Goal: Task Accomplishment & Management: Use online tool/utility

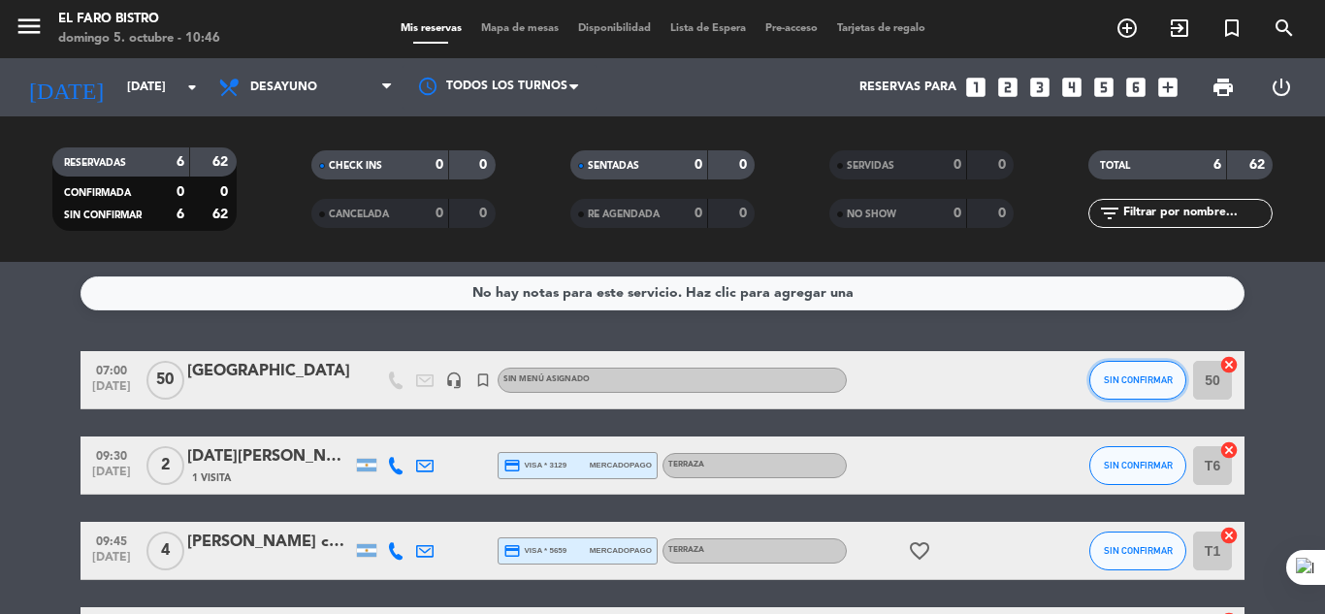
click at [1102, 377] on button "SIN CONFIRMAR" at bounding box center [1137, 380] width 97 height 39
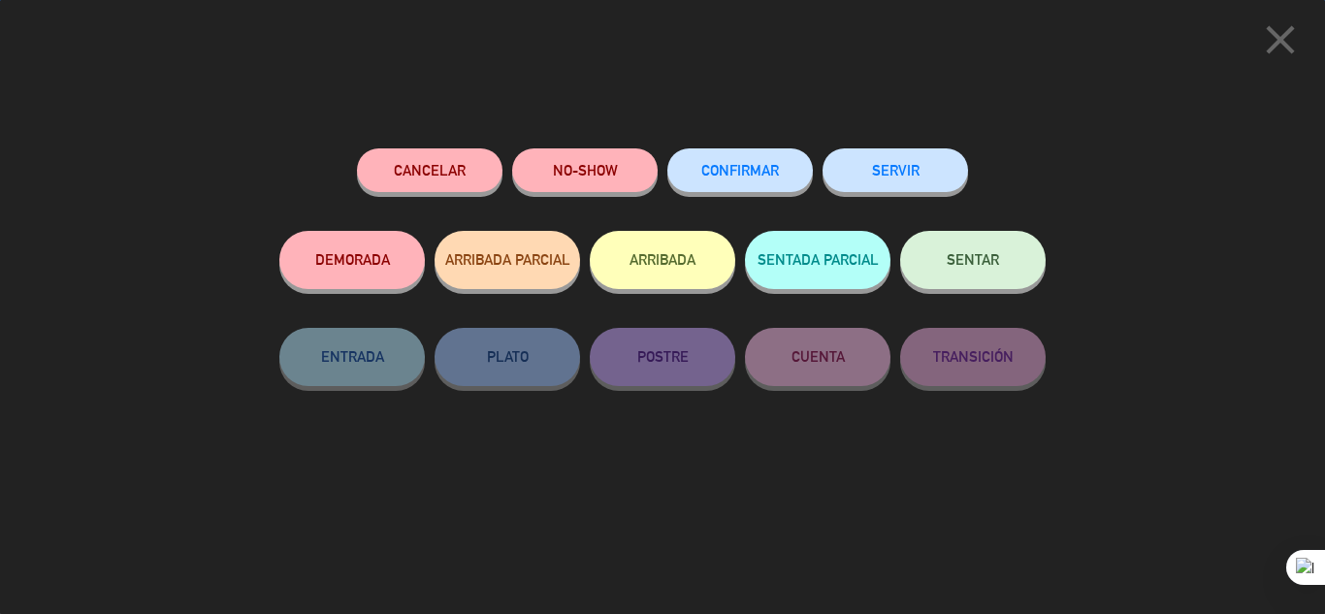
click at [935, 171] on button "SERVIR" at bounding box center [894, 170] width 145 height 44
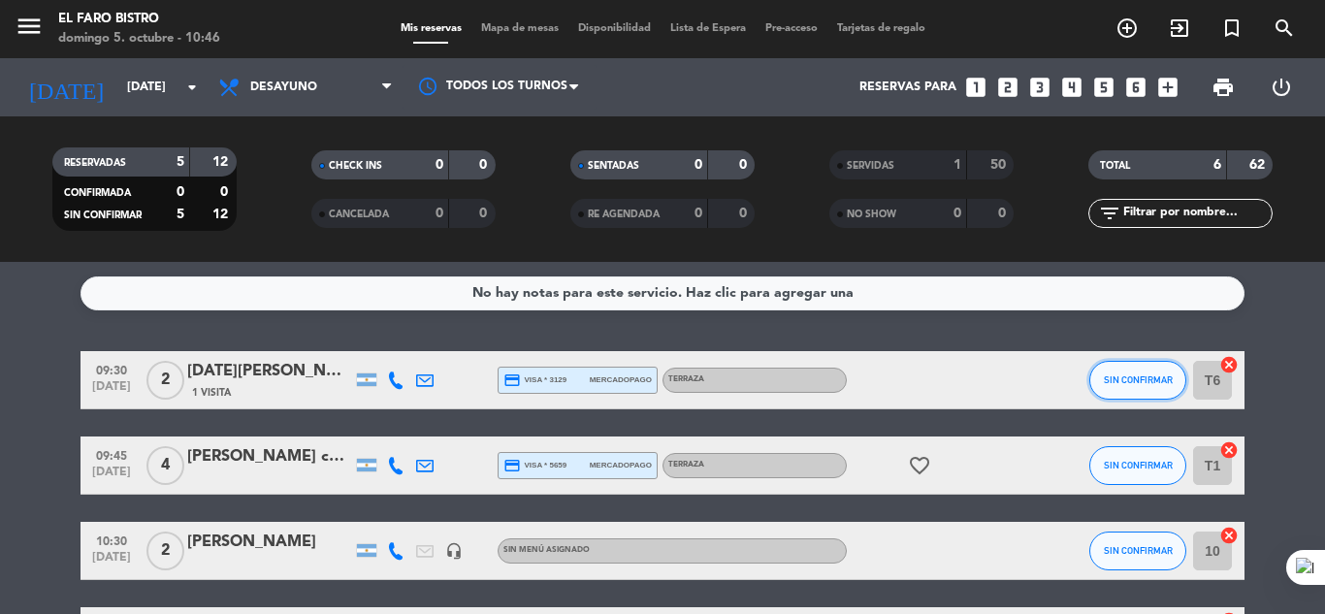
click at [1101, 386] on button "SIN CONFIRMAR" at bounding box center [1137, 380] width 97 height 39
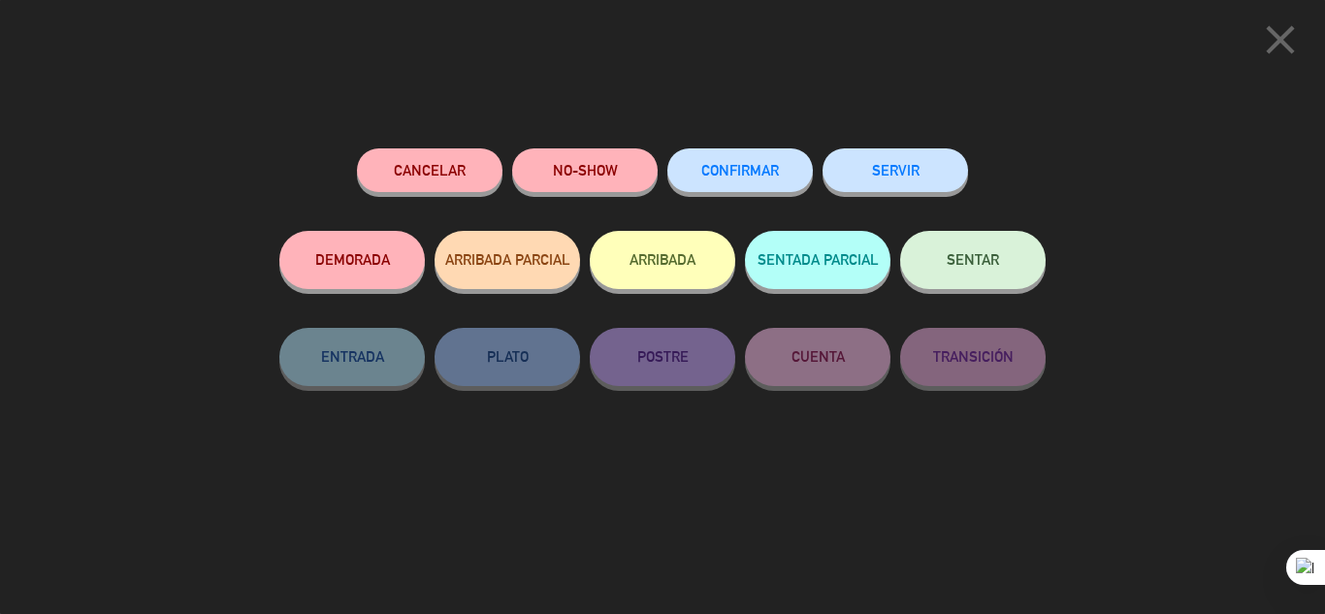
click at [925, 183] on button "SERVIR" at bounding box center [894, 170] width 145 height 44
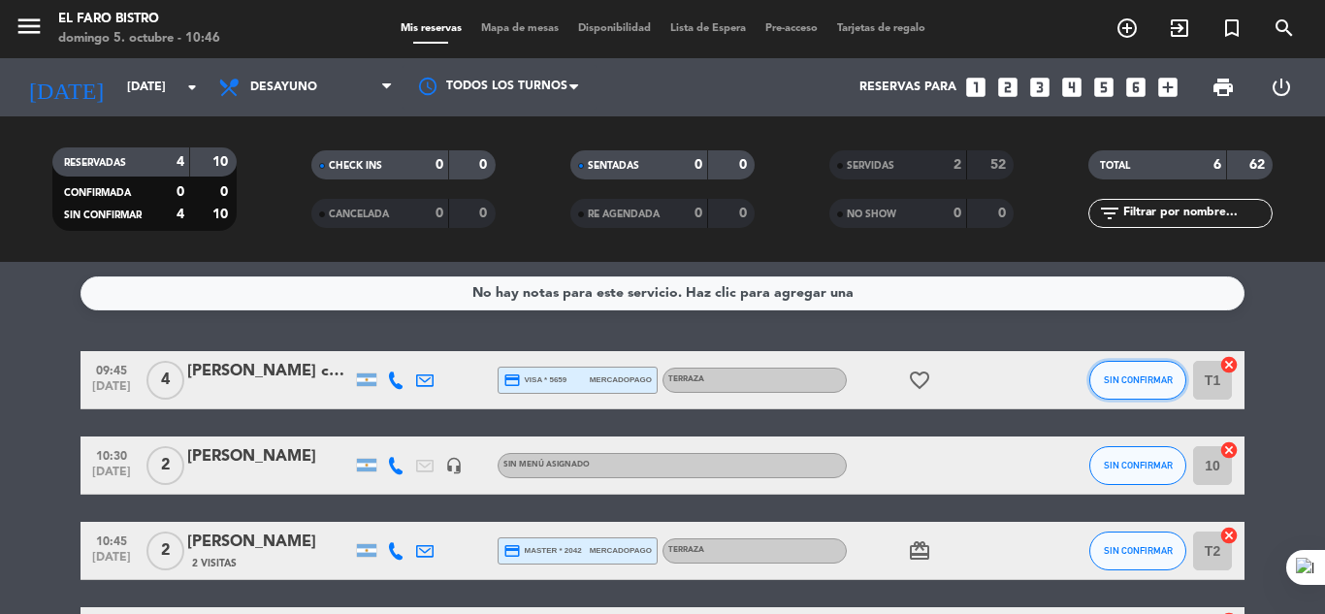
click at [1135, 380] on span "SIN CONFIRMAR" at bounding box center [1138, 379] width 69 height 11
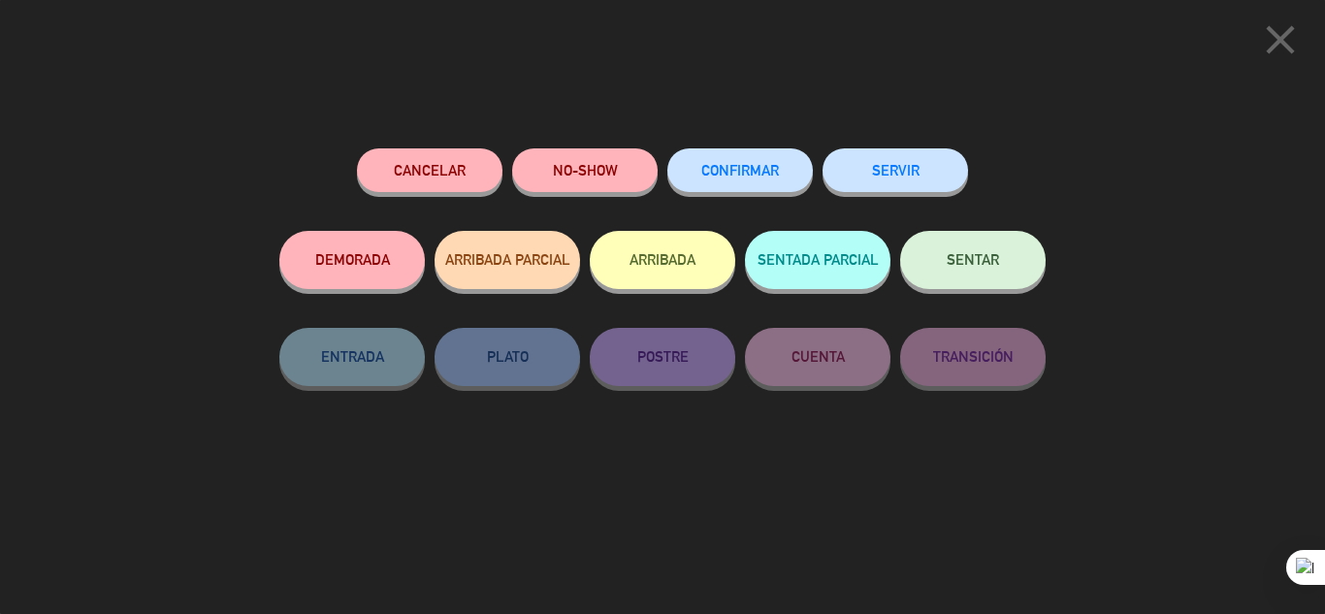
click at [1001, 259] on button "SENTAR" at bounding box center [972, 260] width 145 height 58
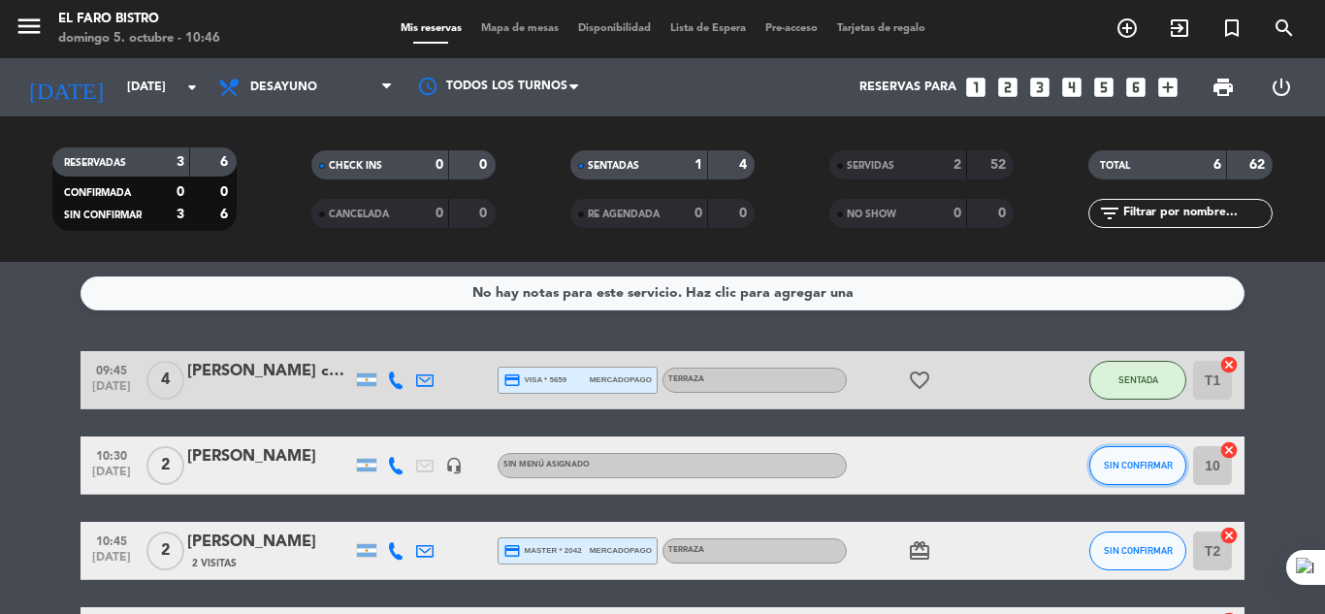
click at [1117, 469] on span "SIN CONFIRMAR" at bounding box center [1138, 465] width 69 height 11
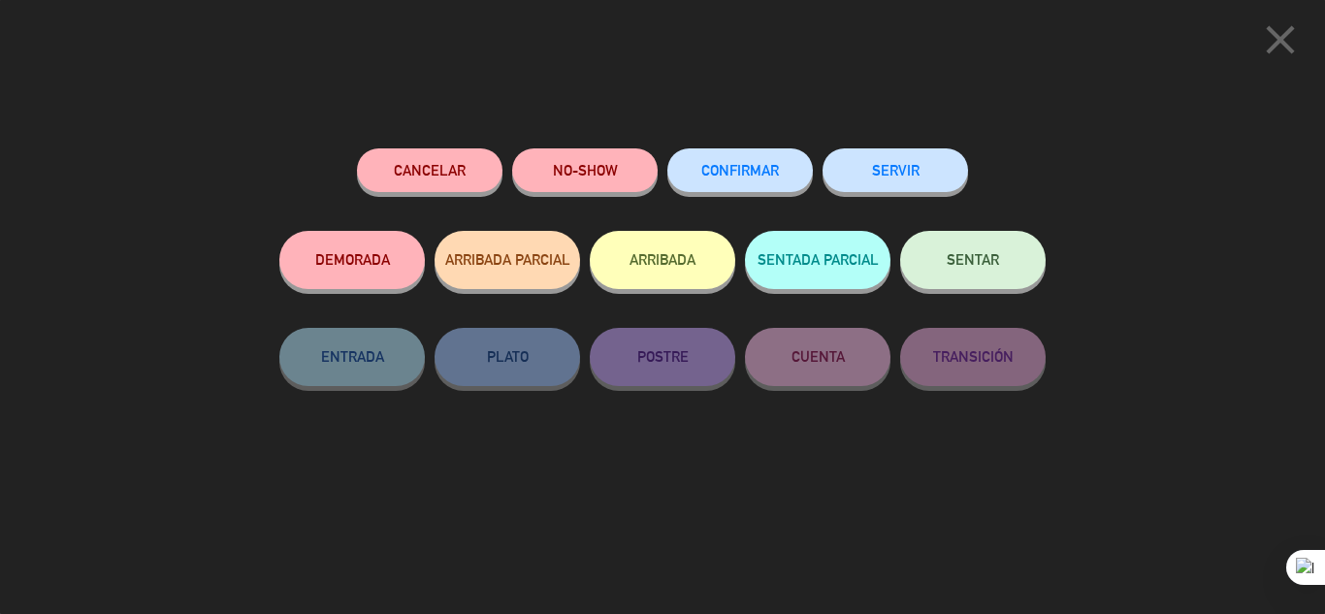
click at [993, 265] on span "SENTAR" at bounding box center [973, 259] width 52 height 16
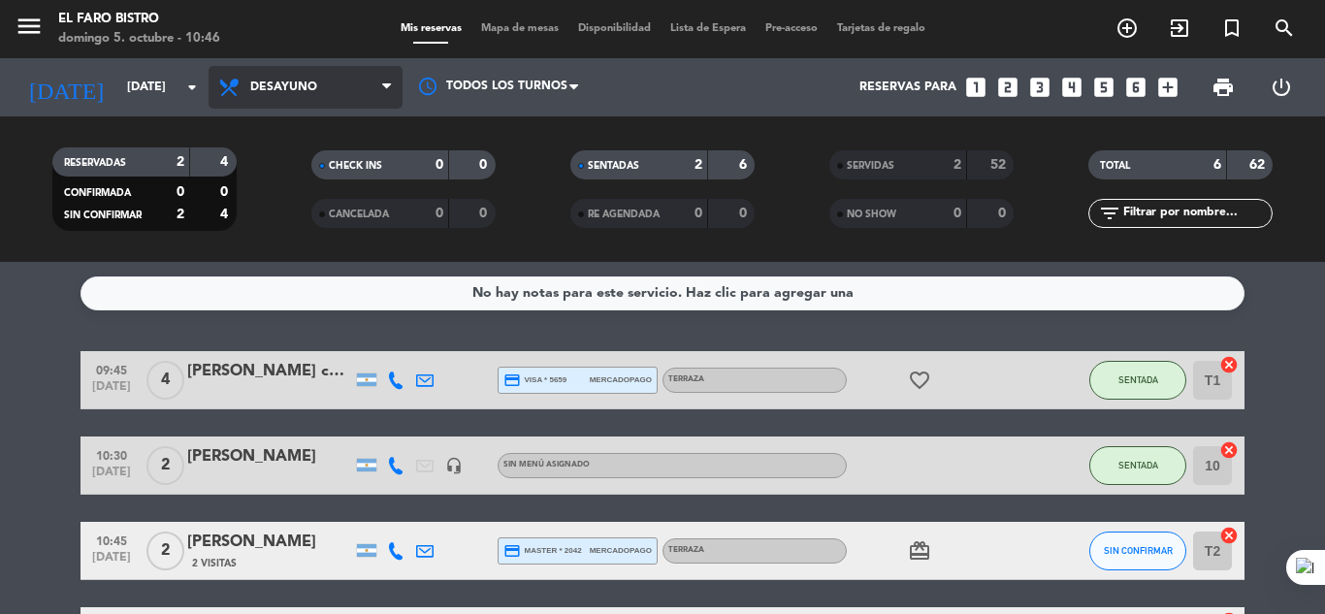
click at [391, 93] on icon at bounding box center [386, 88] width 9 height 16
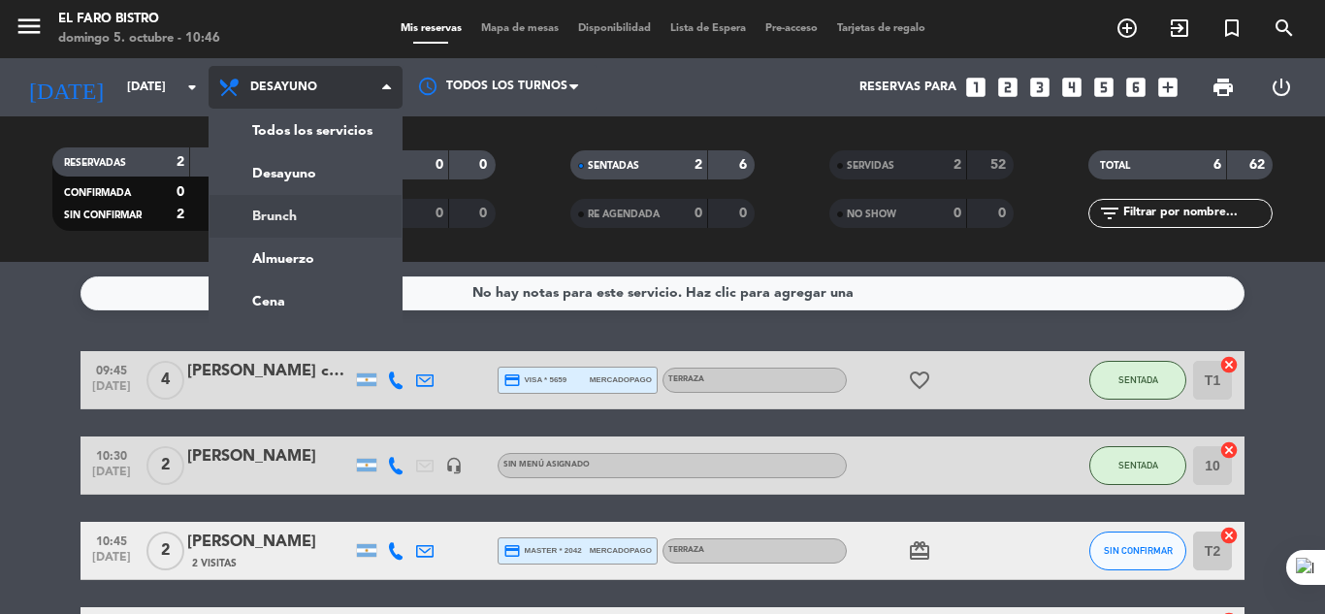
click at [315, 212] on div "menu El Faro Bistro domingo 5. octubre - 10:46 Mis reservas Mapa de mesas Dispo…" at bounding box center [662, 131] width 1325 height 262
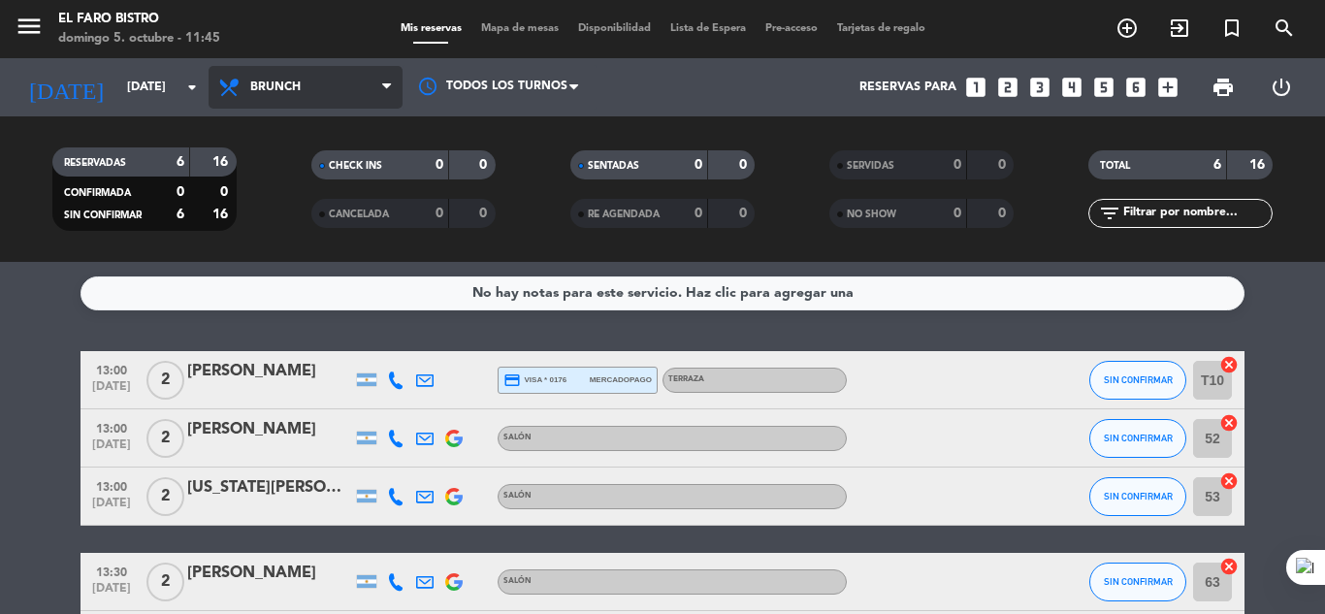
click at [384, 89] on icon at bounding box center [386, 88] width 9 height 16
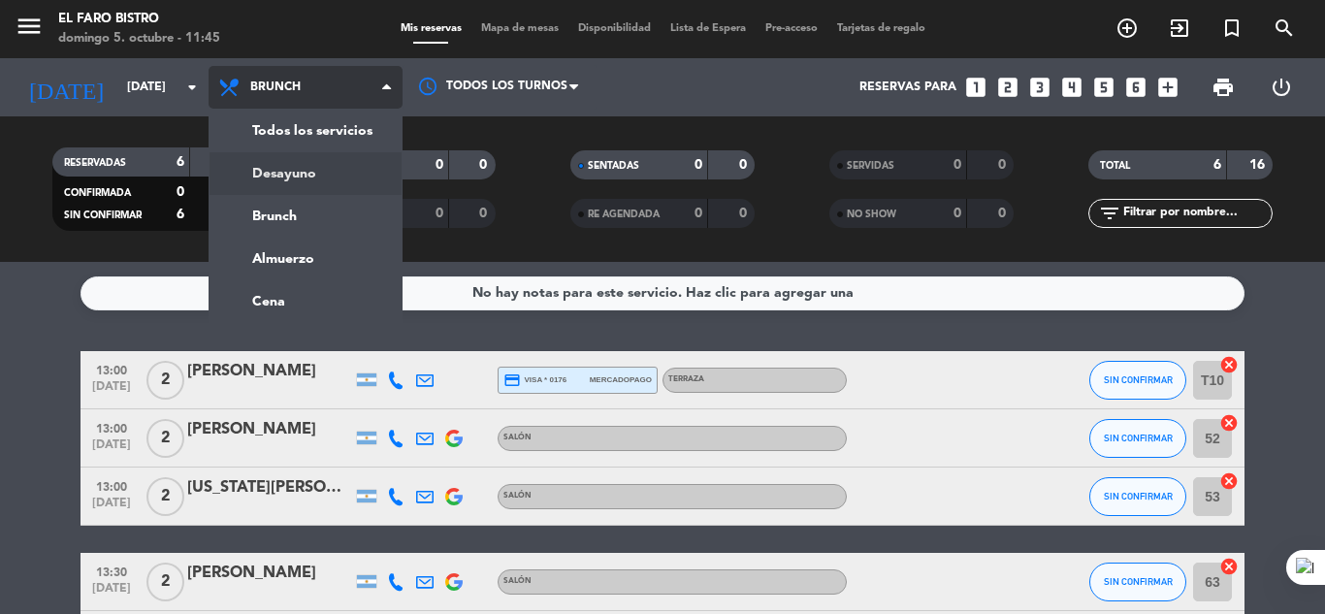
click at [294, 178] on div "menu El Faro Bistro domingo 5. octubre - 11:45 Mis reservas Mapa de mesas Dispo…" at bounding box center [662, 131] width 1325 height 262
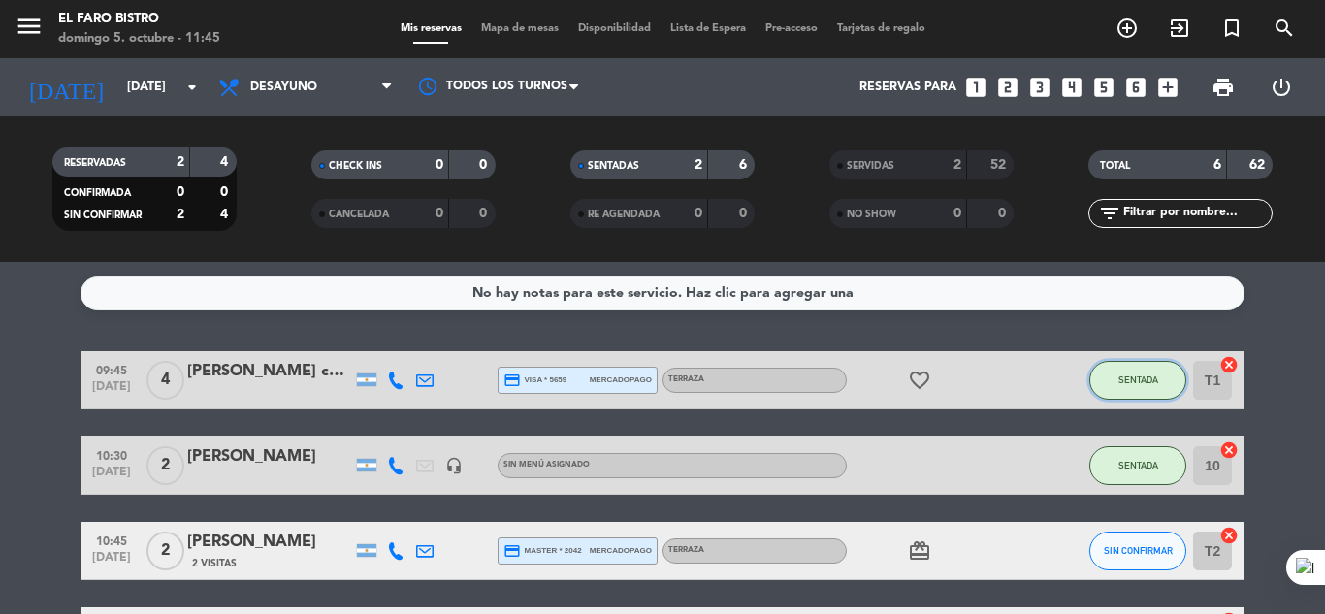
click at [1128, 382] on span "SENTADA" at bounding box center [1138, 379] width 40 height 11
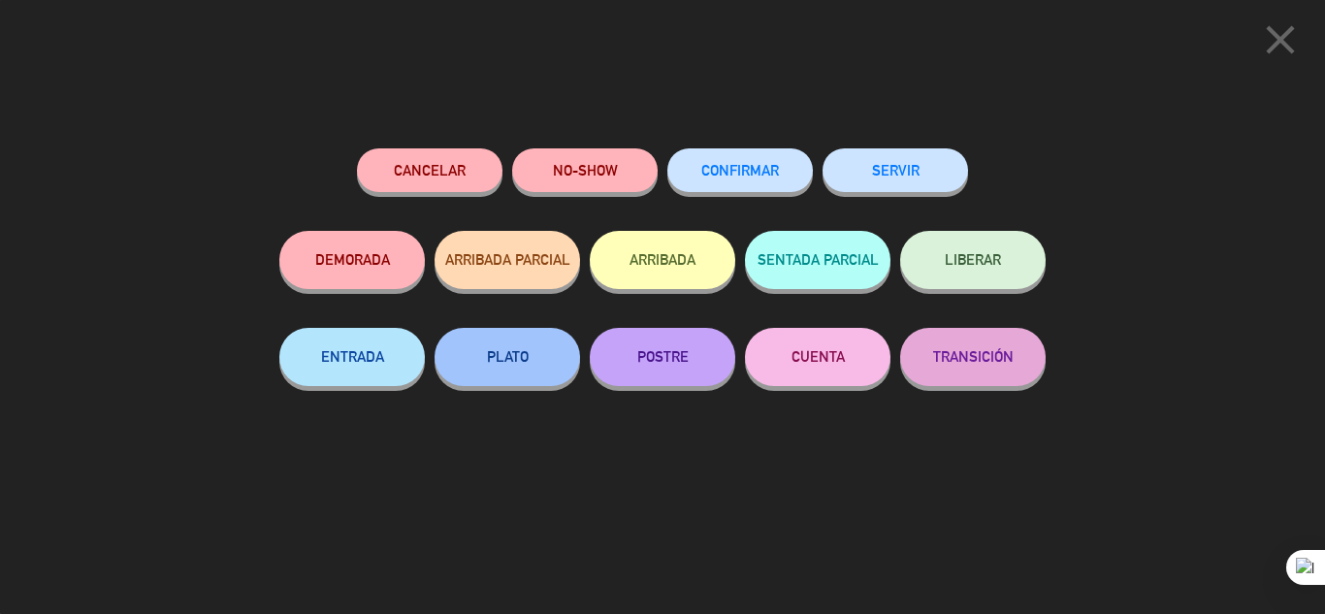
click at [929, 177] on button "SERVIR" at bounding box center [894, 170] width 145 height 44
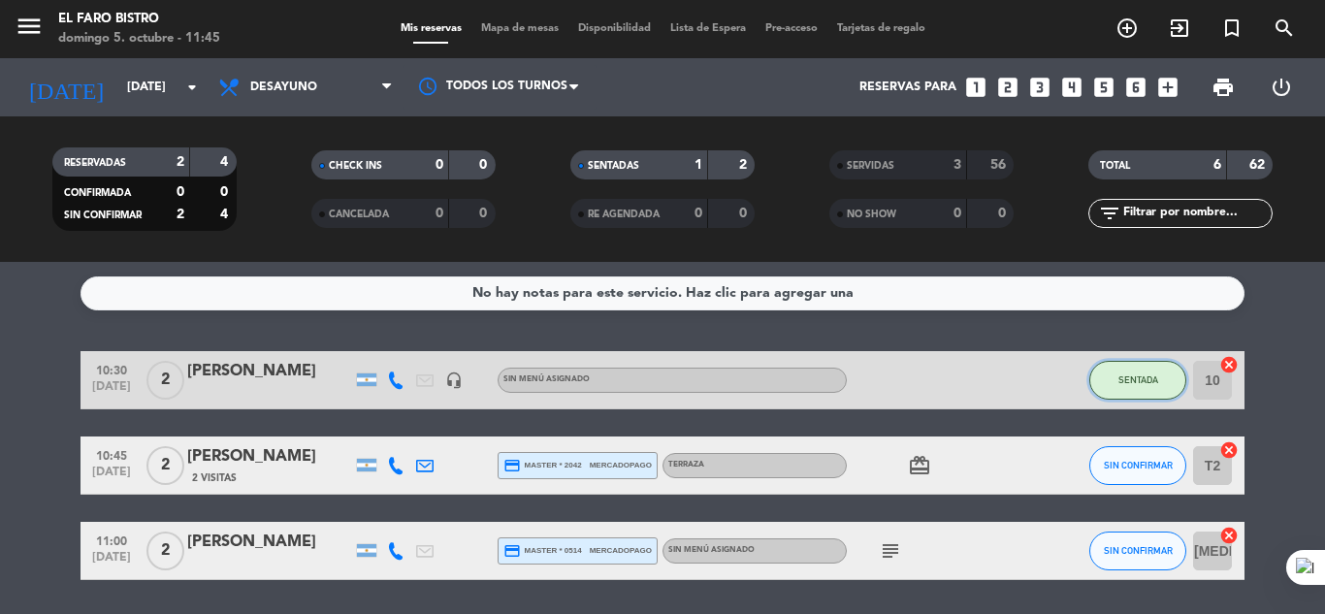
click at [1130, 377] on span "SENTADA" at bounding box center [1138, 379] width 40 height 11
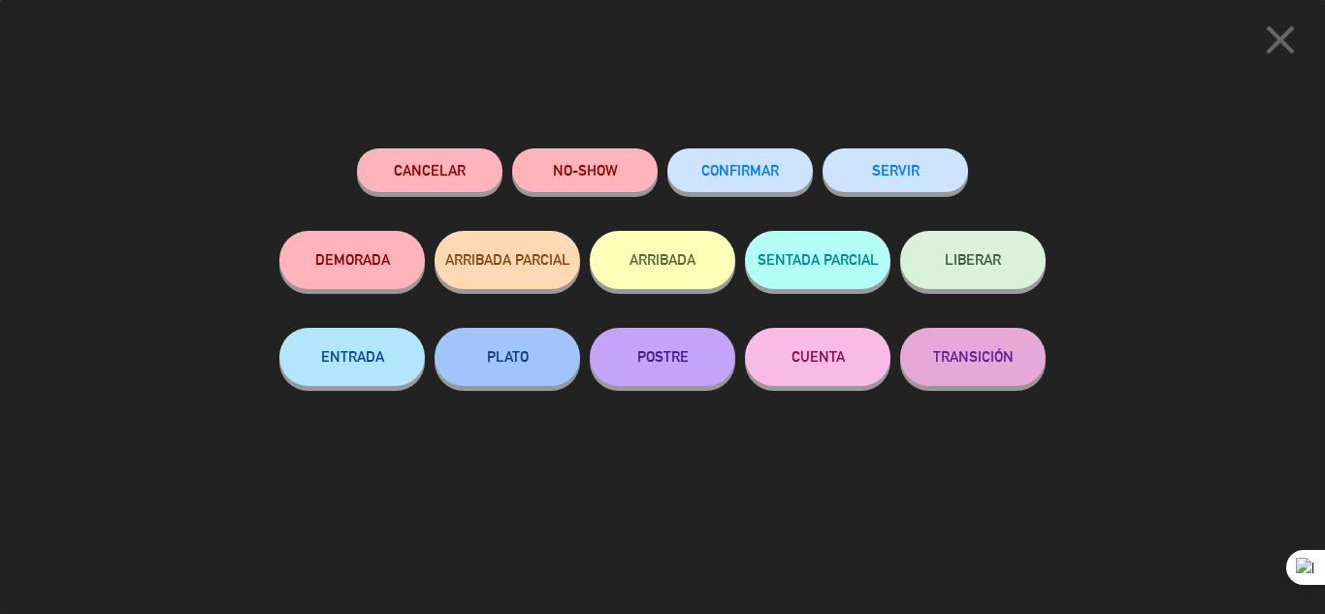
click at [935, 172] on button "SERVIR" at bounding box center [894, 170] width 145 height 44
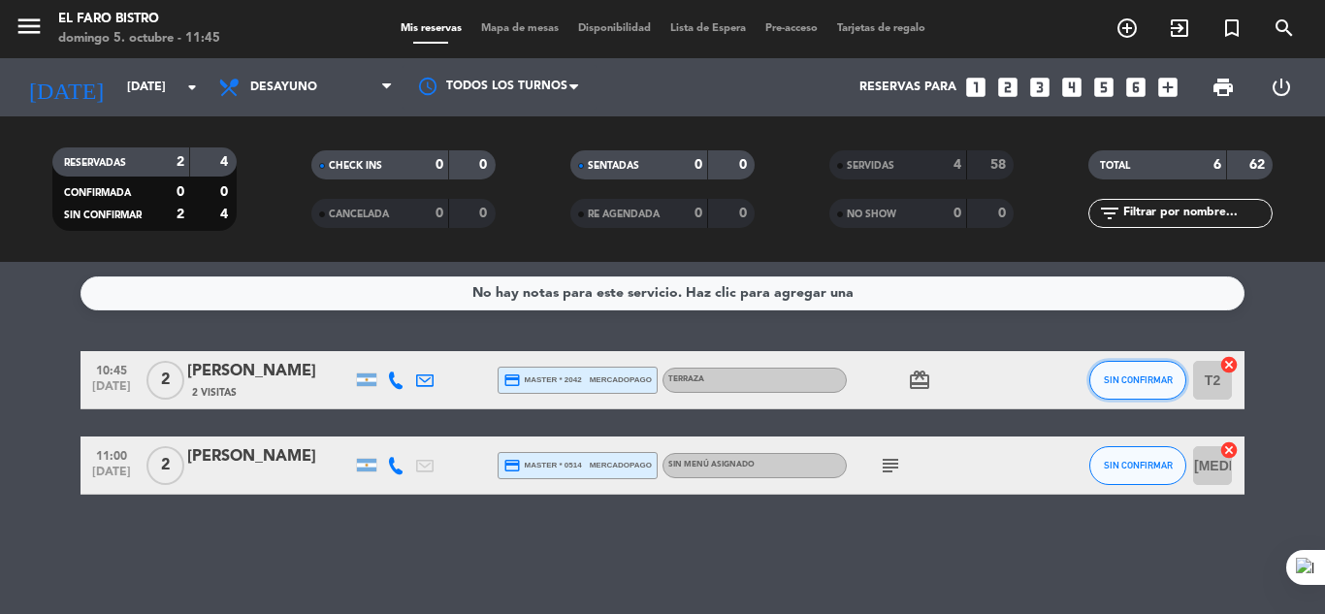
click at [1124, 383] on span "SIN CONFIRMAR" at bounding box center [1138, 379] width 69 height 11
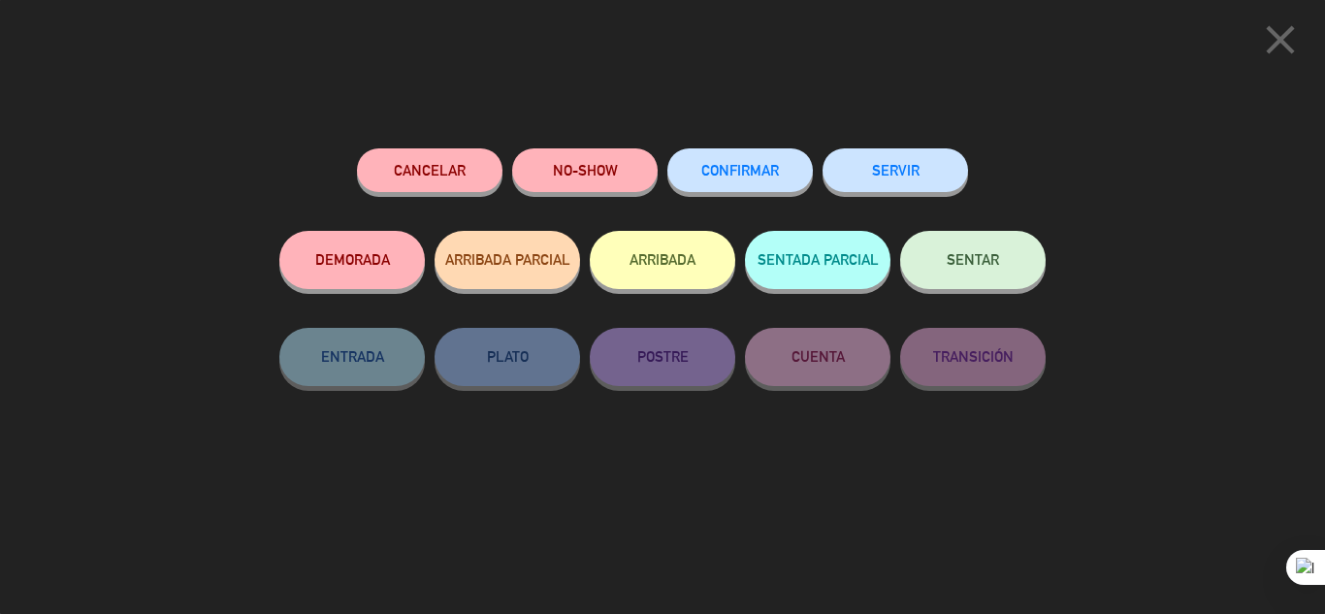
click at [921, 166] on button "SERVIR" at bounding box center [894, 170] width 145 height 44
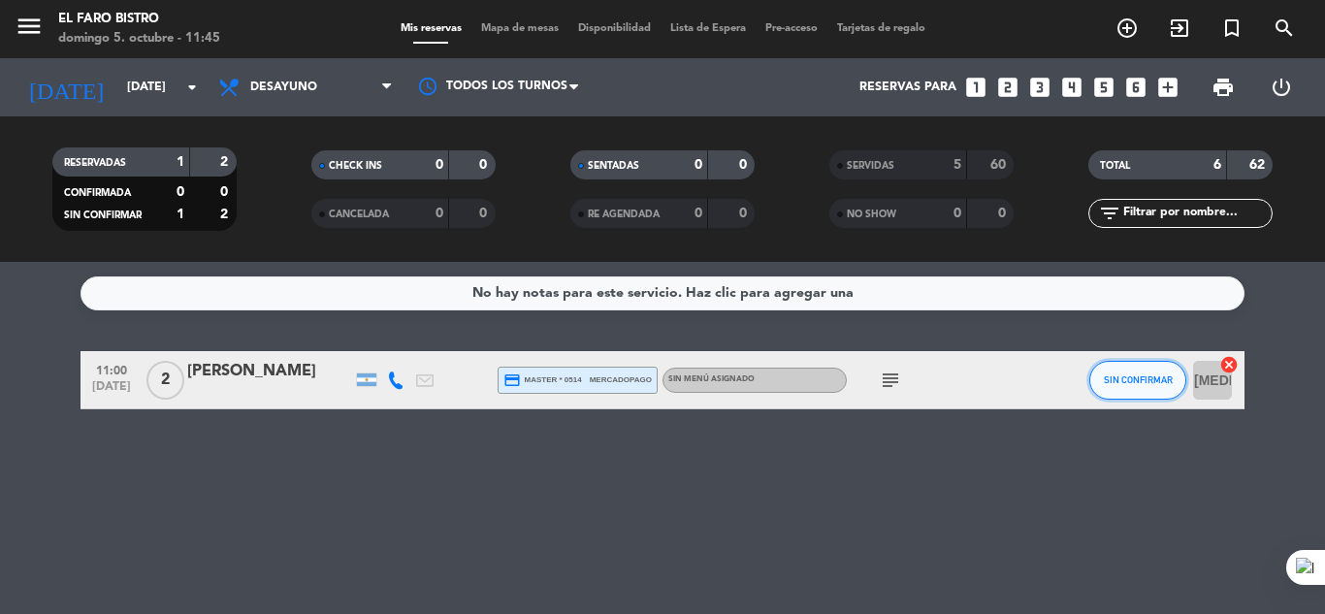
click at [1131, 385] on button "SIN CONFIRMAR" at bounding box center [1137, 380] width 97 height 39
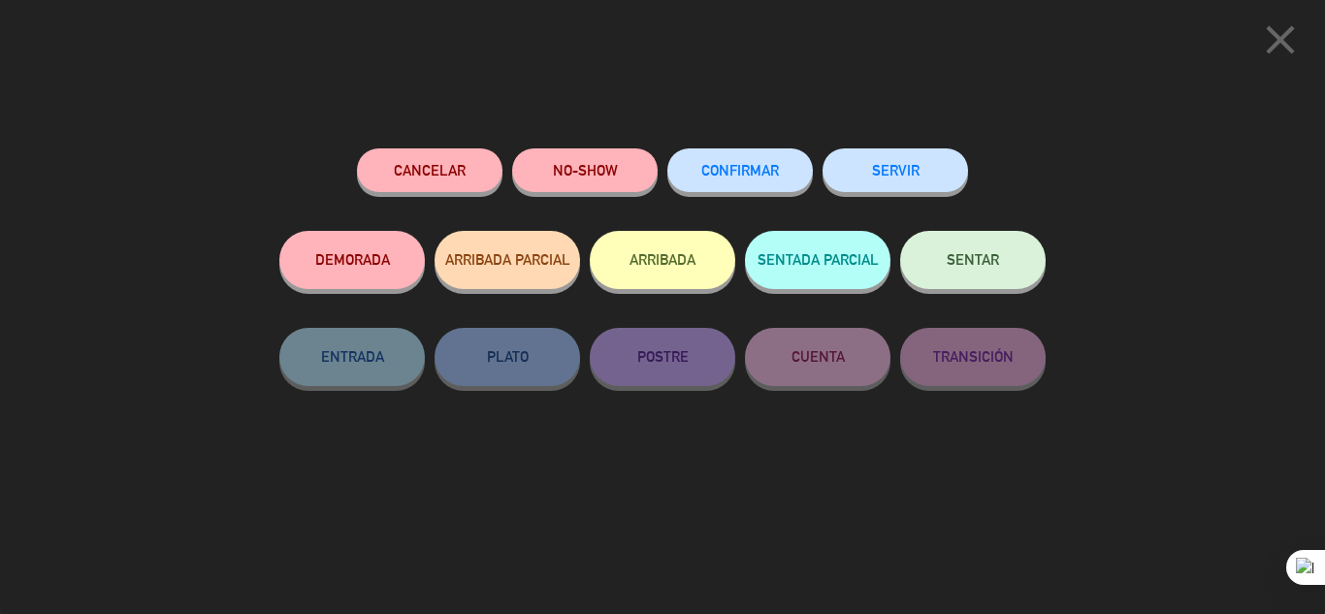
click at [900, 175] on button "SERVIR" at bounding box center [894, 170] width 145 height 44
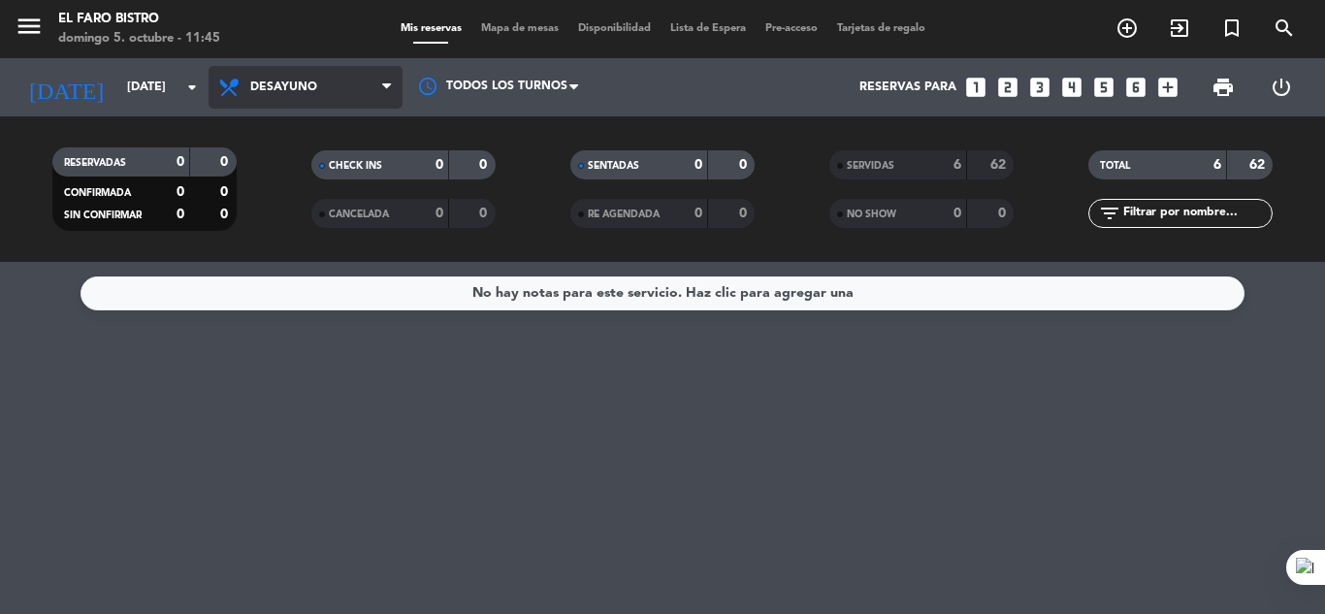
click at [370, 85] on span "Desayuno" at bounding box center [306, 87] width 194 height 43
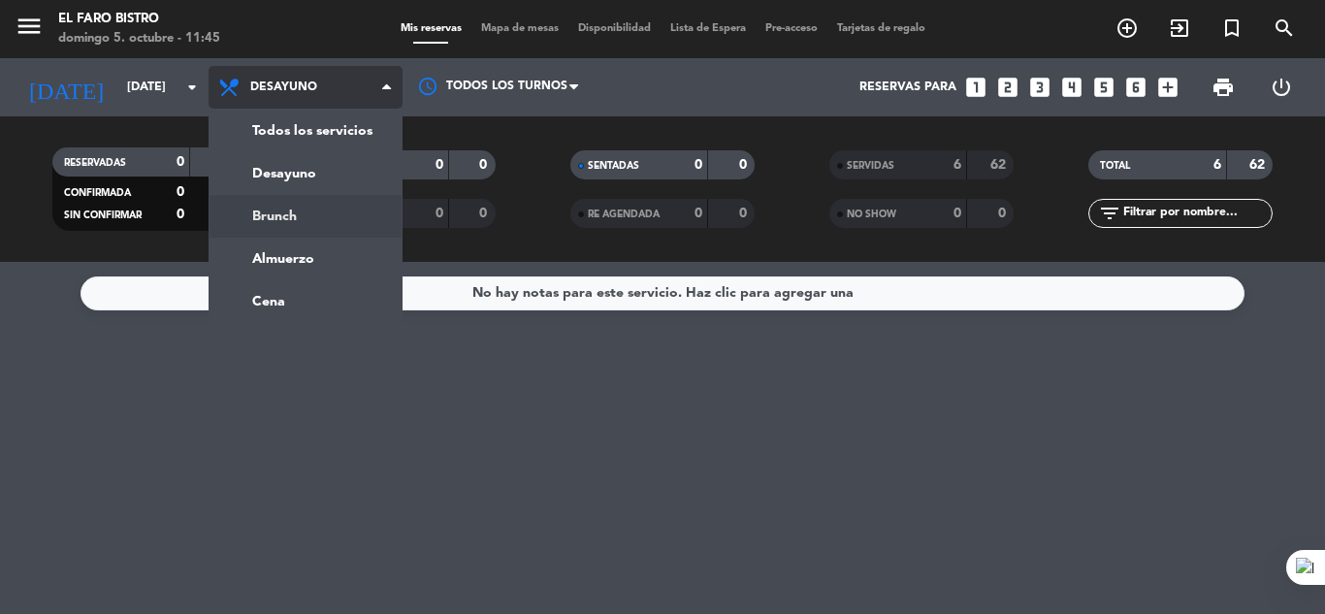
click at [300, 220] on div "menu El Faro Bistro domingo 5. octubre - 11:45 Mis reservas Mapa de mesas Dispo…" at bounding box center [662, 131] width 1325 height 262
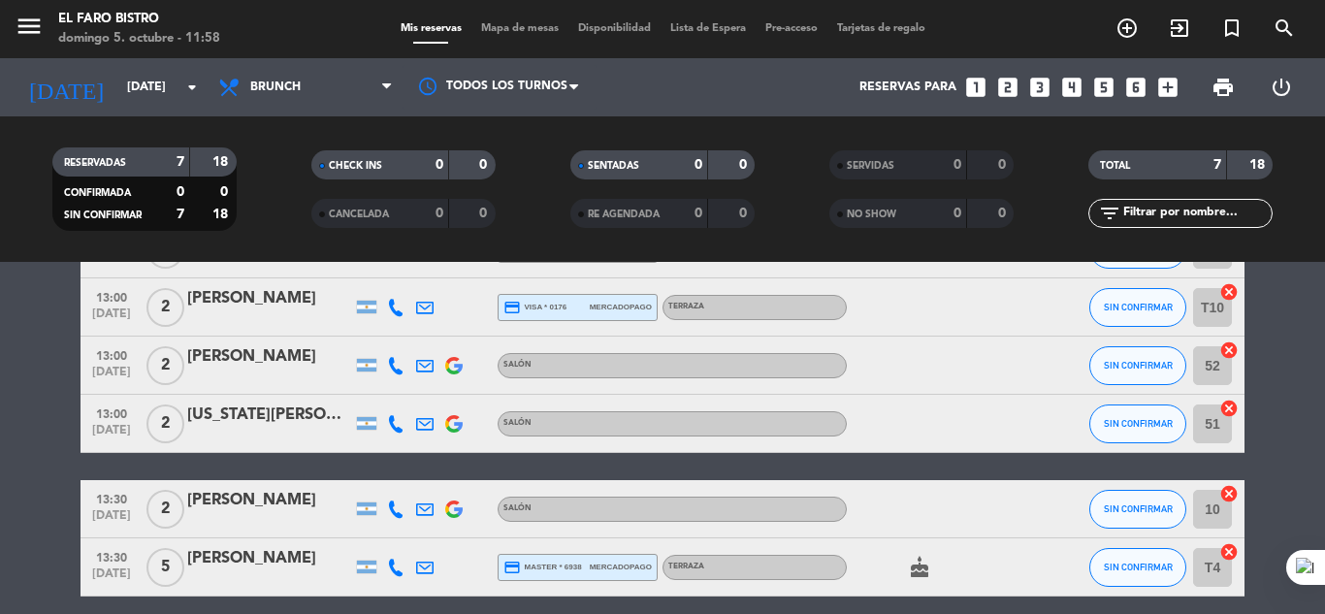
scroll to position [102, 0]
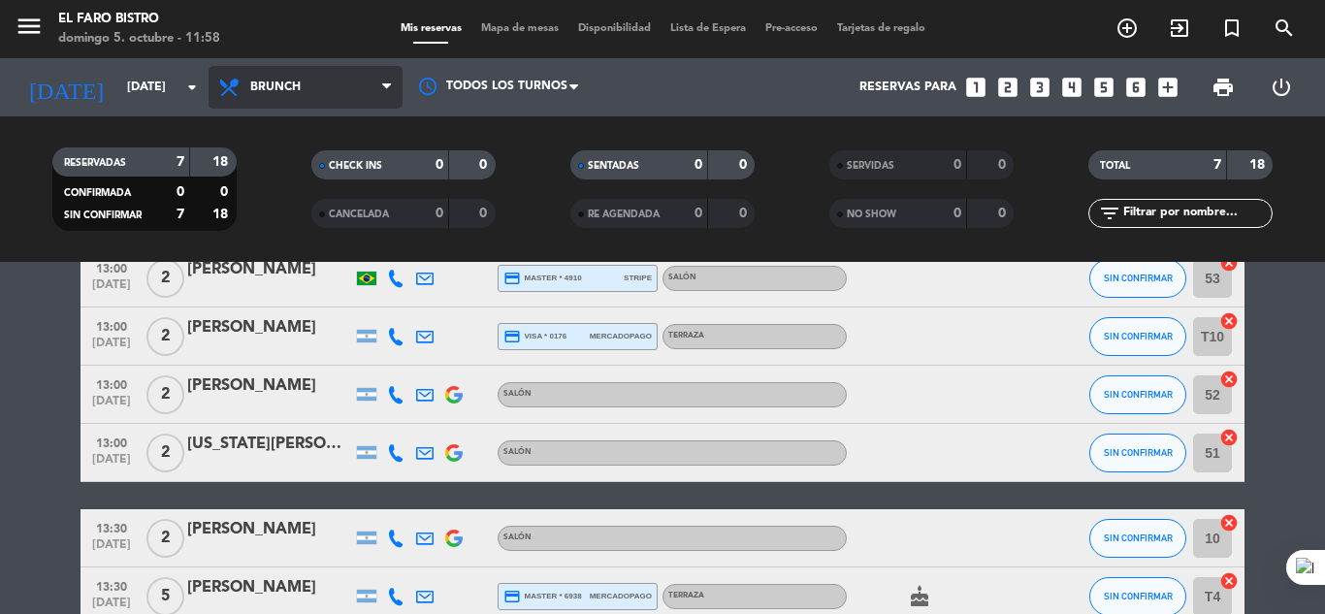
click at [379, 93] on span "Brunch" at bounding box center [306, 87] width 194 height 43
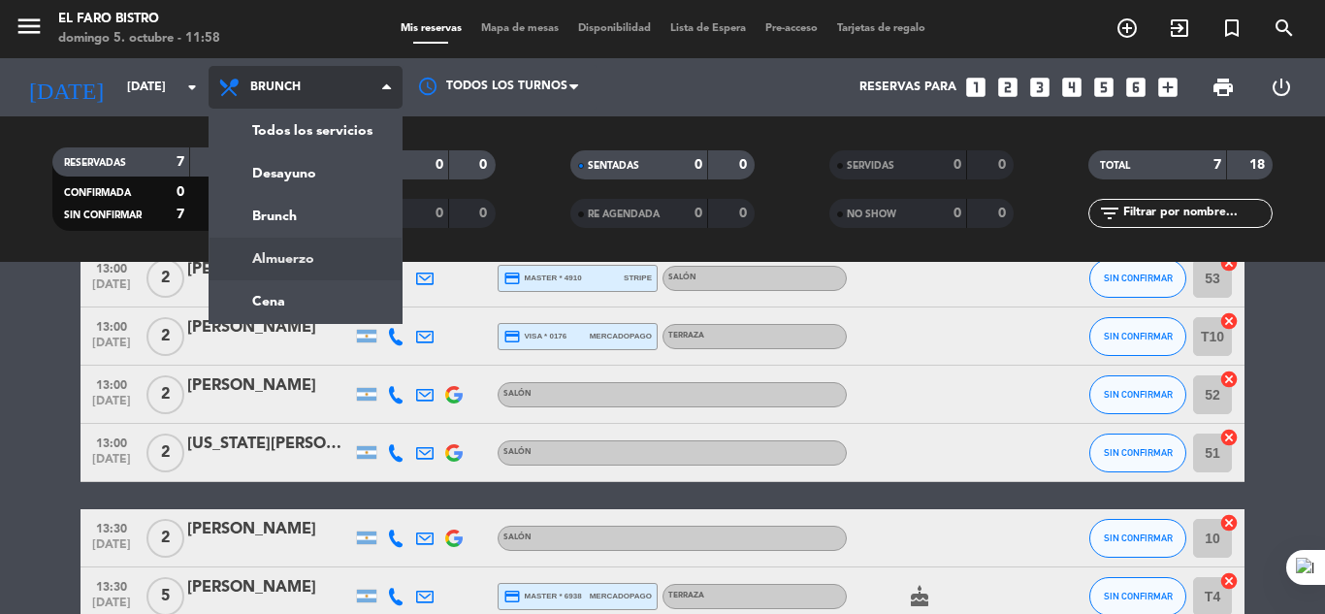
click at [286, 250] on div "menu El Faro Bistro domingo 5. octubre - 11:58 Mis reservas Mapa de mesas Dispo…" at bounding box center [662, 131] width 1325 height 262
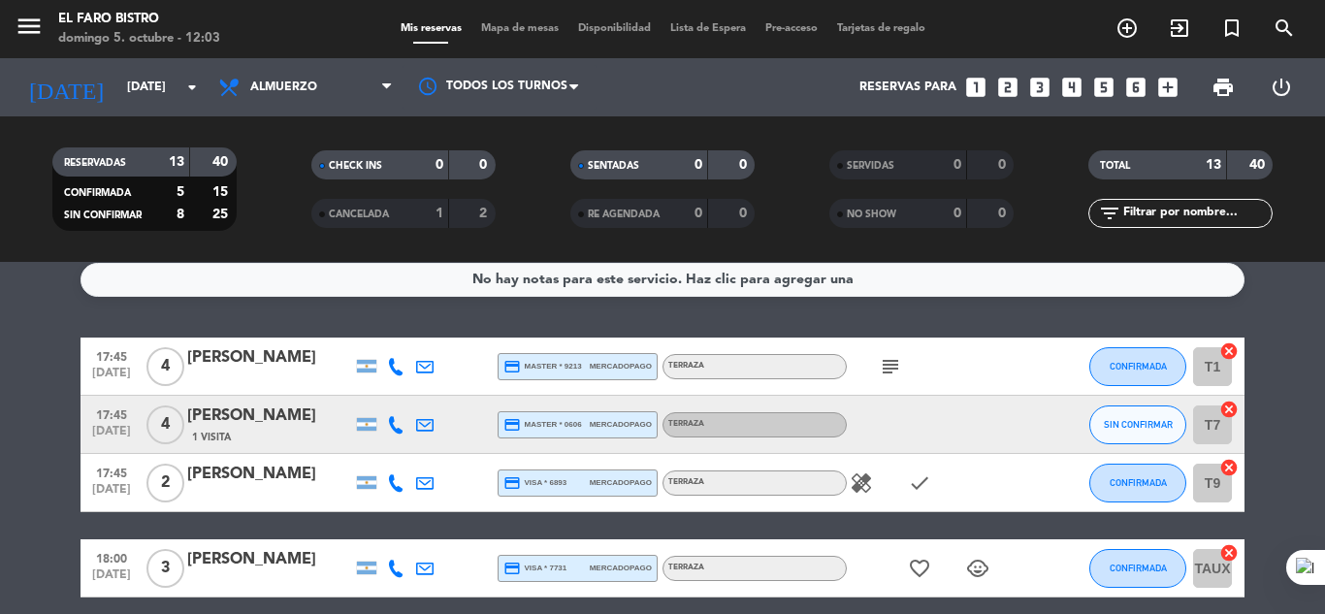
scroll to position [0, 0]
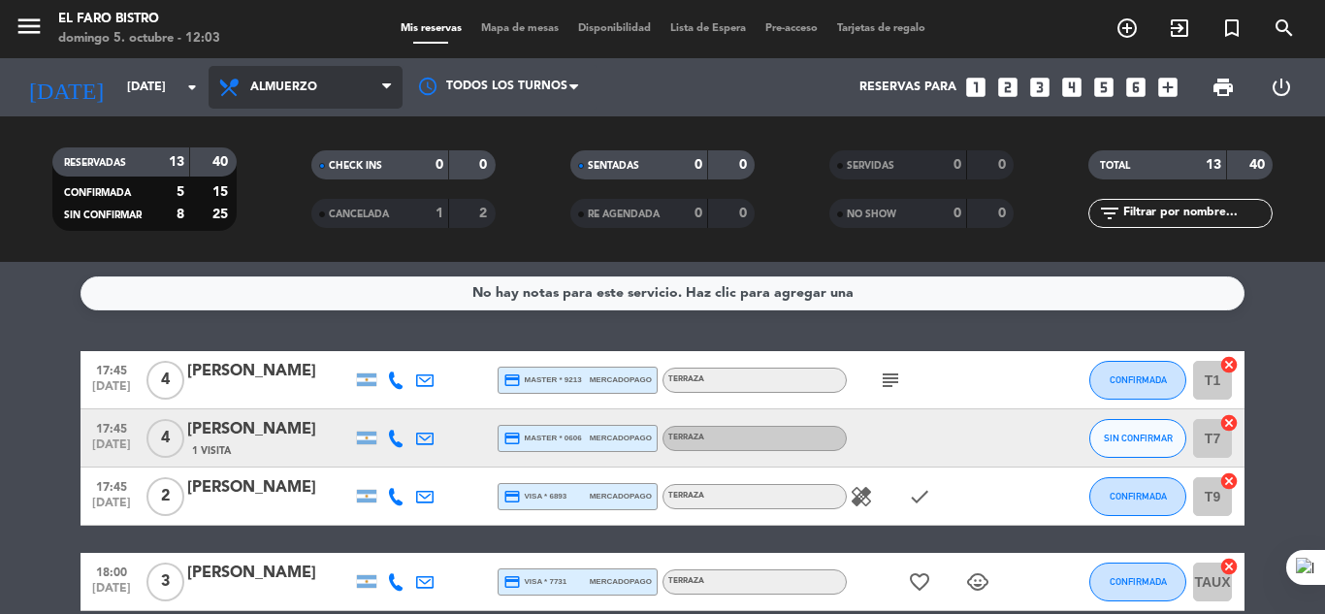
click at [277, 79] on span "Almuerzo" at bounding box center [306, 87] width 194 height 43
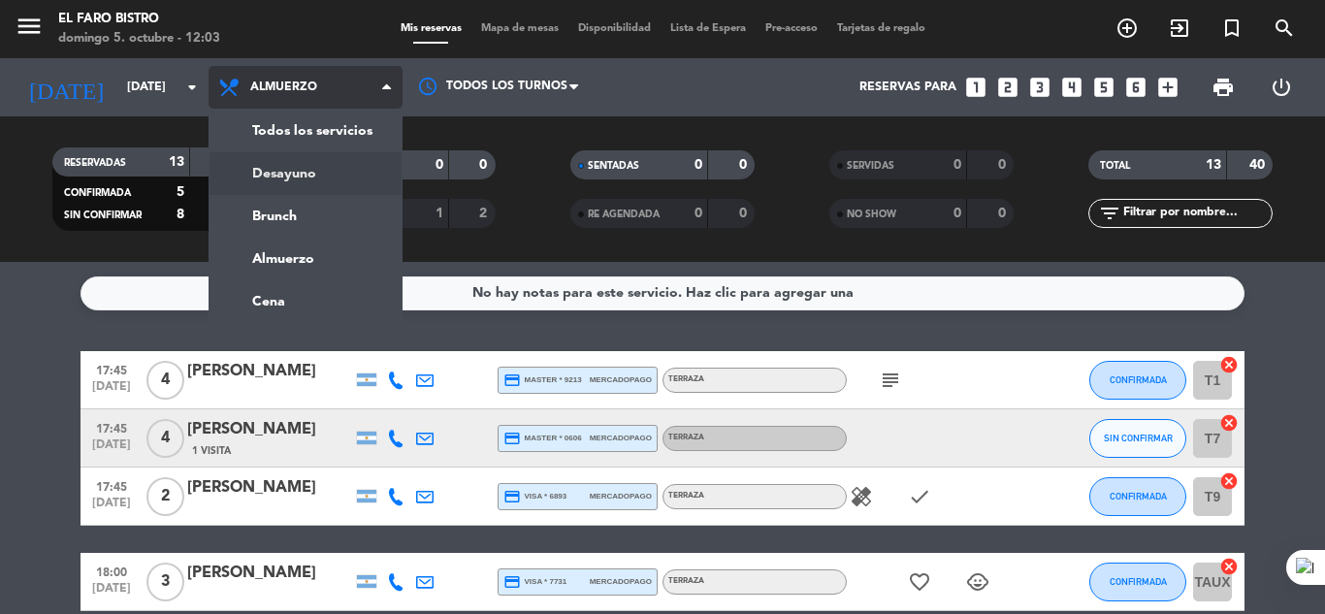
click at [271, 171] on div "menu El Faro Bistro domingo 5. octubre - 12:03 Mis reservas Mapa de mesas Dispo…" at bounding box center [662, 131] width 1325 height 262
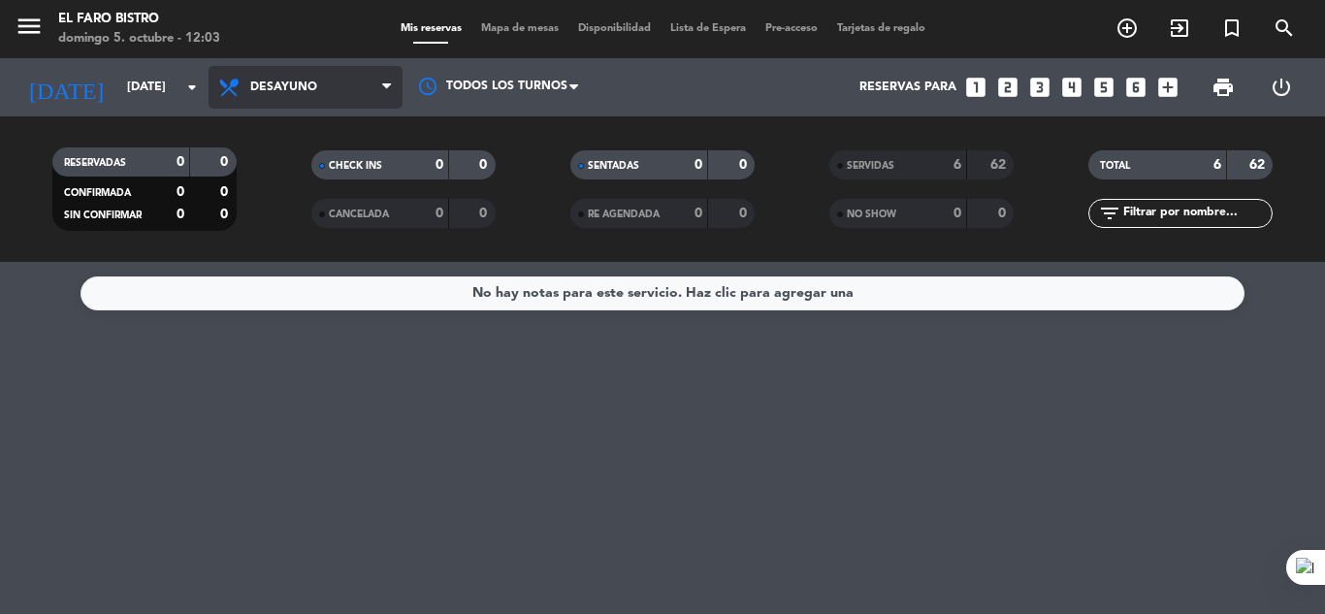
click at [257, 79] on span "Desayuno" at bounding box center [306, 87] width 194 height 43
click at [247, 209] on div "menu El Faro Bistro domingo 5. octubre - 12:03 Mis reservas Mapa de mesas Dispo…" at bounding box center [662, 131] width 1325 height 262
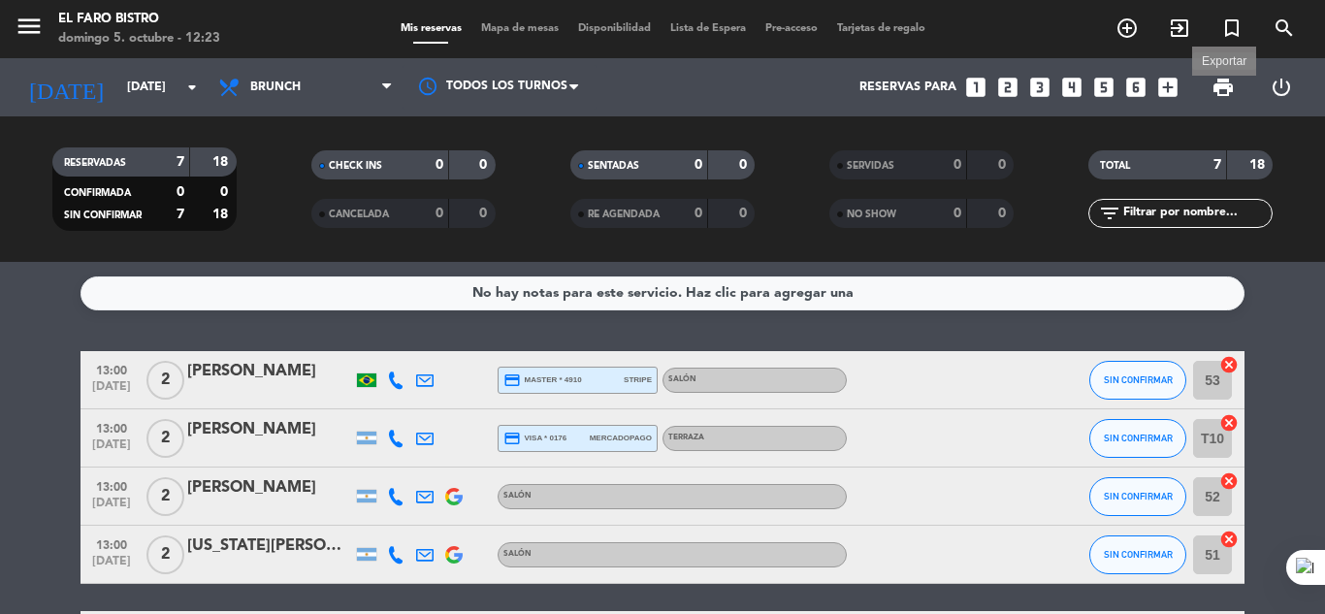
click at [1228, 91] on span "print" at bounding box center [1222, 87] width 23 height 23
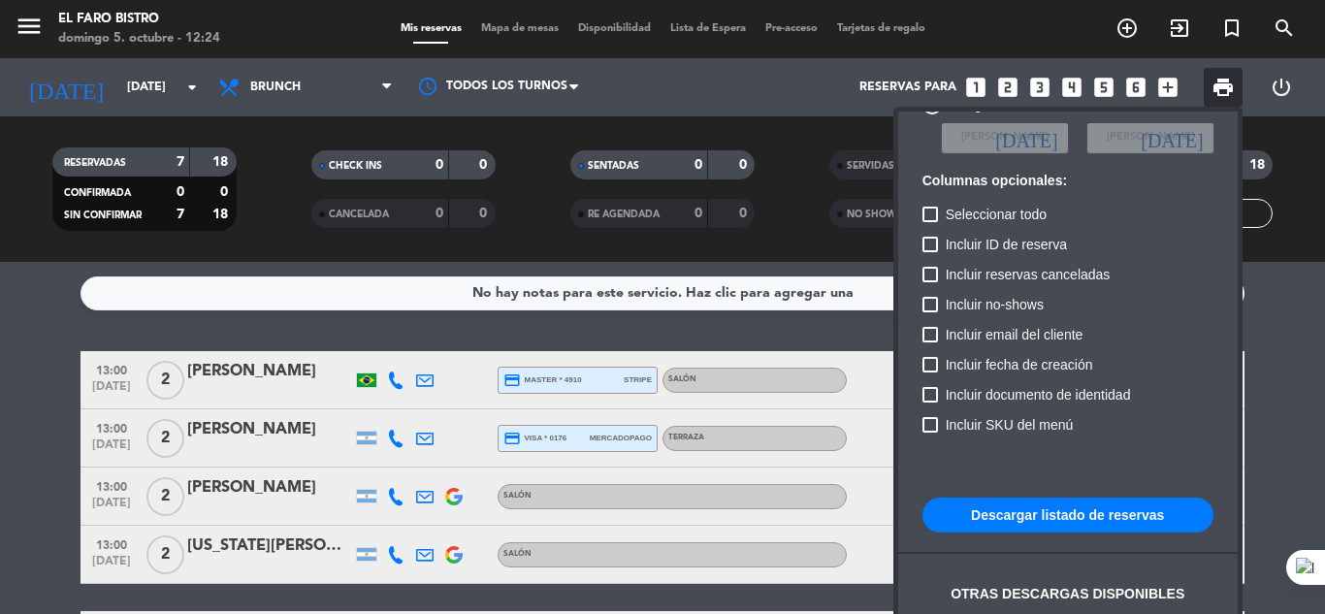
scroll to position [118, 0]
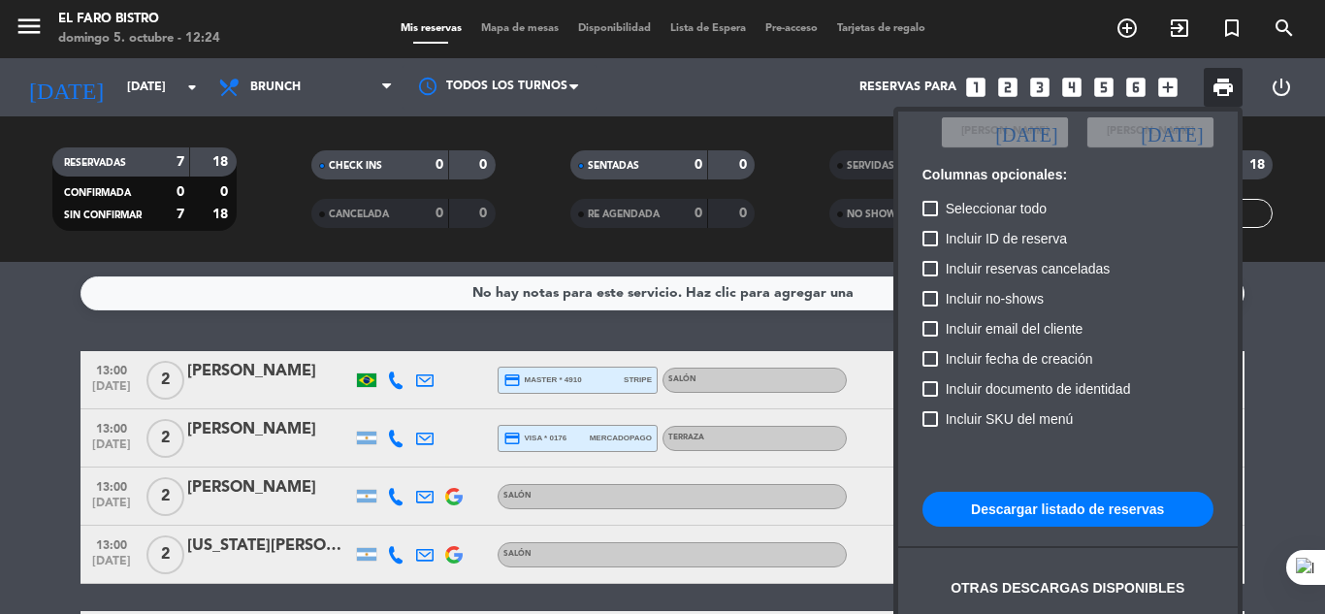
click at [1001, 504] on button "Descargar listado de reservas" at bounding box center [1067, 509] width 291 height 35
